Goal: Find specific page/section: Find specific page/section

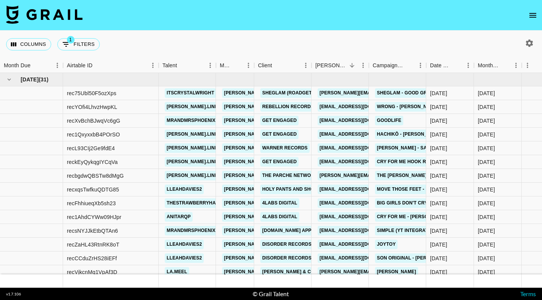
click at [532, 12] on icon "open drawer" at bounding box center [532, 15] width 9 height 9
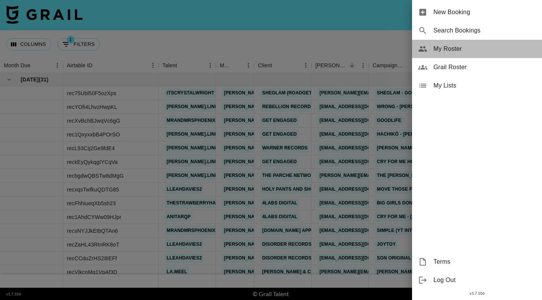
click at [459, 47] on span "My Roster" at bounding box center [484, 48] width 102 height 9
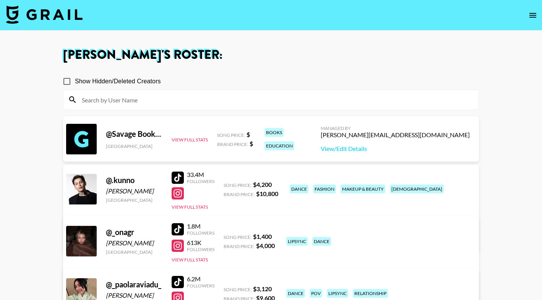
click at [244, 99] on input at bounding box center [275, 100] width 397 height 12
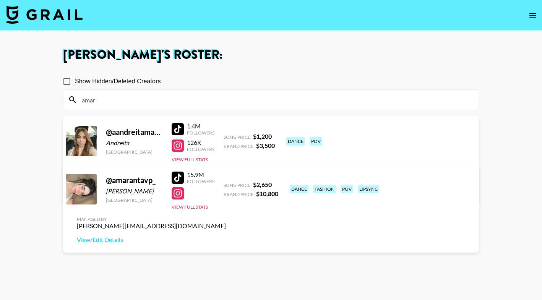
type input "amar"
click at [180, 175] on div at bounding box center [178, 178] width 12 height 12
click at [262, 95] on input "amar" at bounding box center [275, 100] width 397 height 12
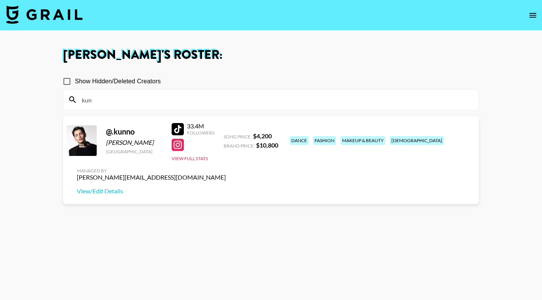
type input "kun"
click at [179, 132] on div at bounding box center [178, 129] width 12 height 12
click at [200, 101] on input "kun" at bounding box center [275, 100] width 397 height 12
